Goal: Information Seeking & Learning: Check status

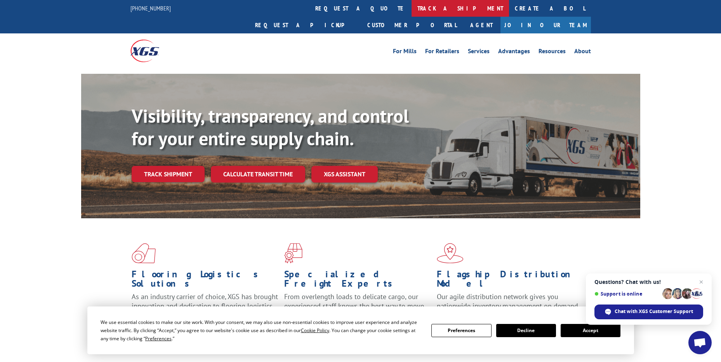
click at [412, 10] on link "track a shipment" at bounding box center [460, 8] width 97 height 17
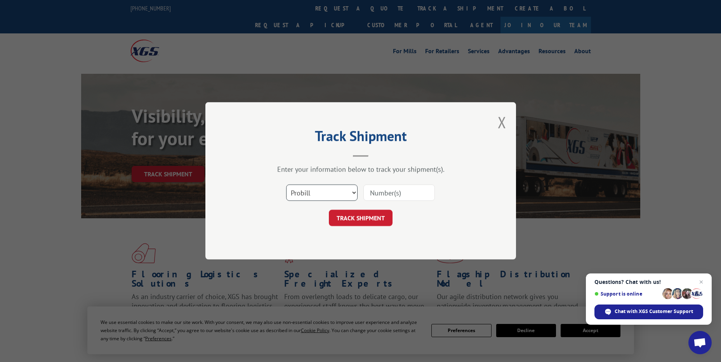
drag, startPoint x: 325, startPoint y: 184, endPoint x: 308, endPoint y: 202, distance: 25.0
click at [325, 185] on select "Select category... Probill BOL PO" at bounding box center [321, 193] width 71 height 16
select select "po"
click at [286, 185] on select "Select category... Probill BOL PO" at bounding box center [321, 193] width 71 height 16
click at [383, 190] on input at bounding box center [399, 193] width 71 height 16
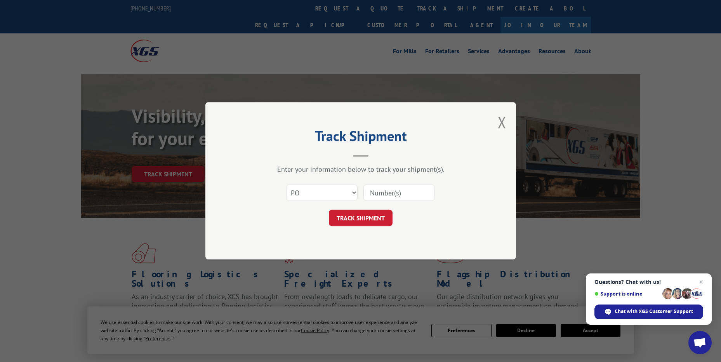
paste input "18541852"
type input "18541852"
click at [372, 224] on button "TRACK SHIPMENT" at bounding box center [361, 218] width 64 height 16
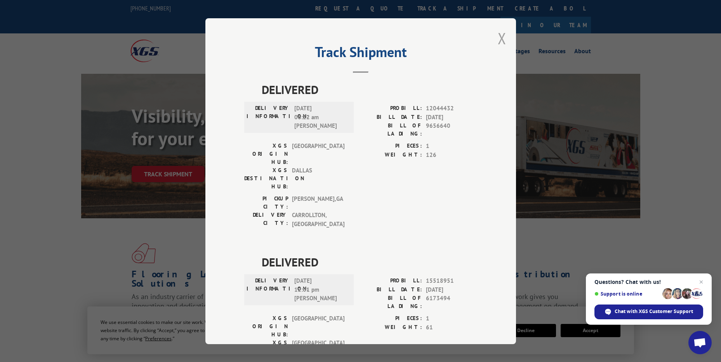
click at [498, 43] on button "Close modal" at bounding box center [502, 38] width 9 height 21
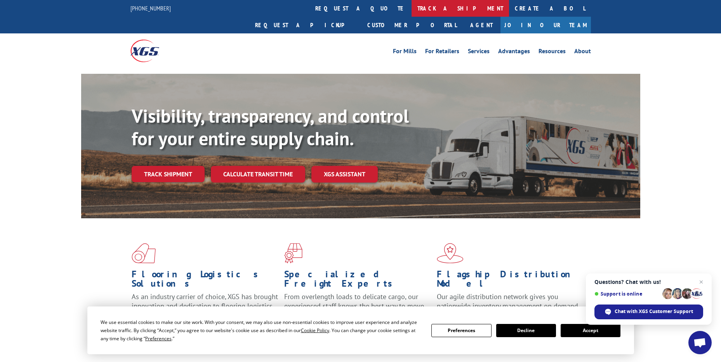
click at [412, 11] on link "track a shipment" at bounding box center [460, 8] width 97 height 17
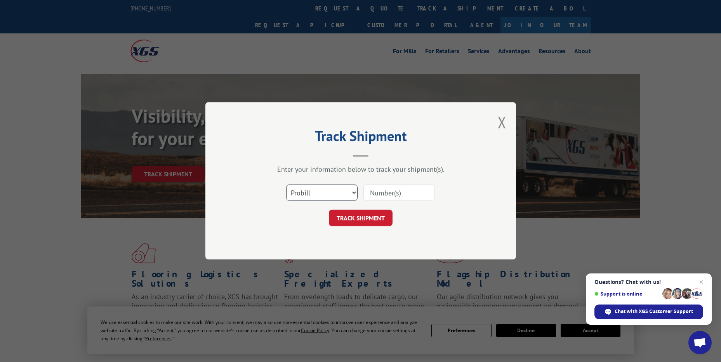
click at [309, 189] on select "Select category... Probill BOL PO" at bounding box center [321, 193] width 71 height 16
select select "po"
click at [286, 185] on select "Select category... Probill BOL PO" at bounding box center [321, 193] width 71 height 16
click at [382, 196] on input at bounding box center [399, 193] width 71 height 16
paste input "18541852"
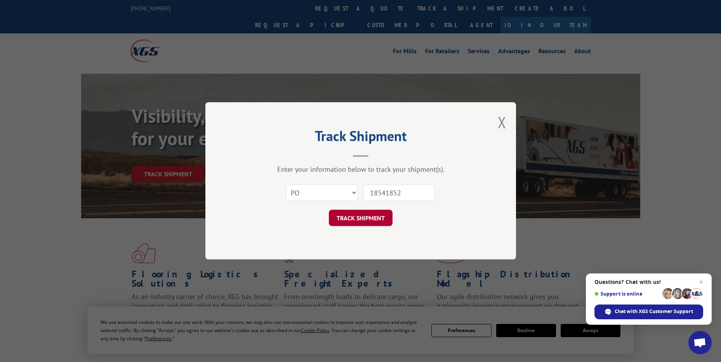
type input "18541852"
click at [378, 216] on button "TRACK SHIPMENT" at bounding box center [361, 218] width 64 height 16
